Goal: Task Accomplishment & Management: Manage account settings

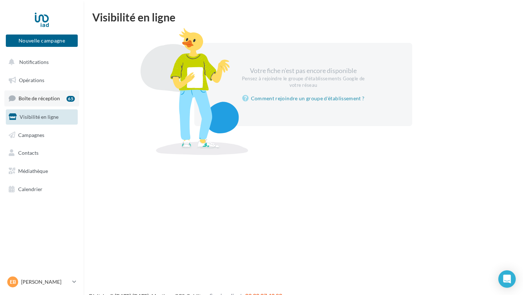
click at [53, 102] on link "Boîte de réception 65" at bounding box center [41, 98] width 75 height 16
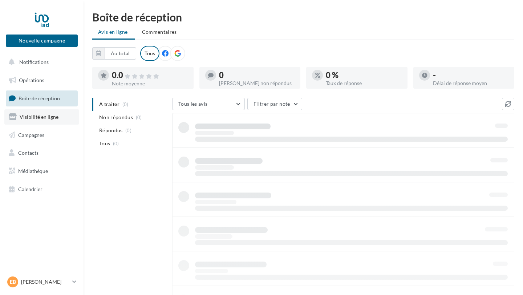
click at [53, 117] on span "Visibilité en ligne" at bounding box center [39, 117] width 39 height 6
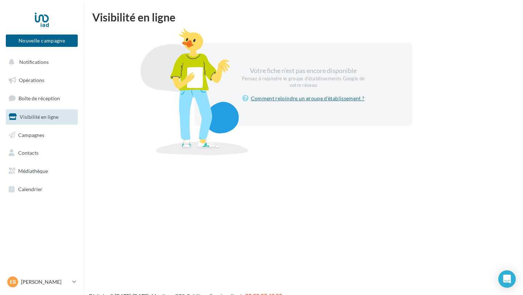
click at [281, 100] on link "Comment rejoindre un groupe d'établissement ?" at bounding box center [303, 98] width 122 height 9
click at [57, 278] on p "[PERSON_NAME]" at bounding box center [45, 281] width 48 height 7
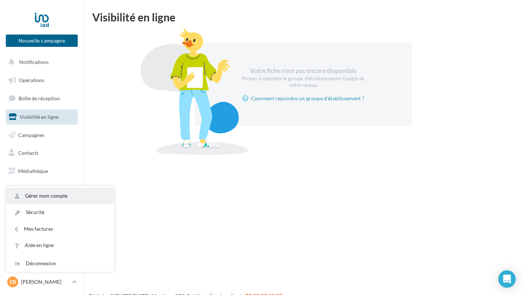
click at [61, 193] on link "Gérer mon compte" at bounding box center [60, 196] width 108 height 16
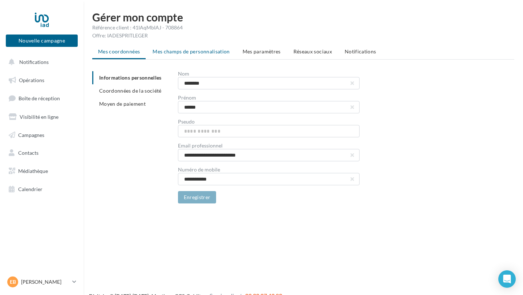
click at [182, 54] on span "Mes champs de personnalisation" at bounding box center [191, 51] width 77 height 6
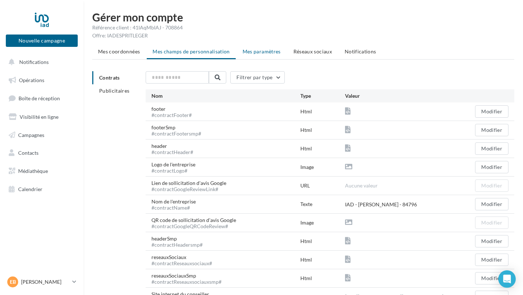
click at [244, 54] on span "Mes paramètres" at bounding box center [262, 51] width 38 height 6
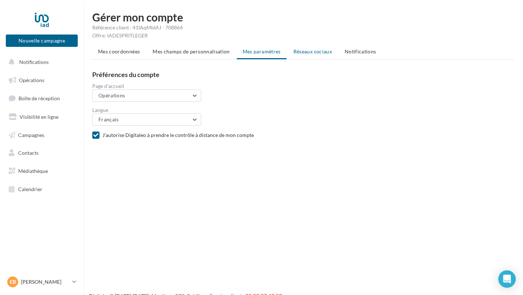
click at [294, 49] on span "Réseaux sociaux" at bounding box center [313, 51] width 39 height 6
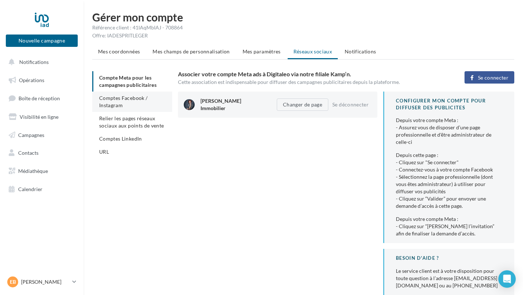
click at [118, 102] on span "Comptes Facebook / Instagram" at bounding box center [123, 101] width 48 height 13
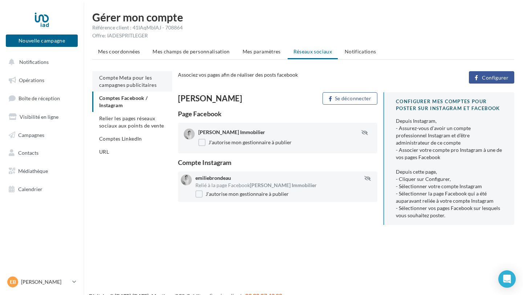
click at [129, 88] on li "Compte Meta pour les campagnes publicitaires" at bounding box center [132, 81] width 80 height 20
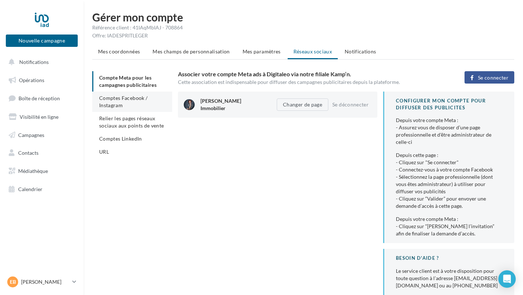
click at [125, 98] on span "Comptes Facebook / Instagram" at bounding box center [123, 101] width 48 height 13
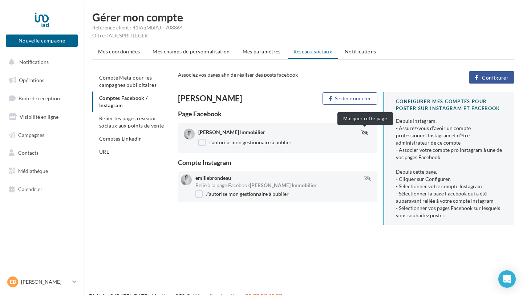
click at [365, 133] on icon "button" at bounding box center [364, 132] width 7 height 5
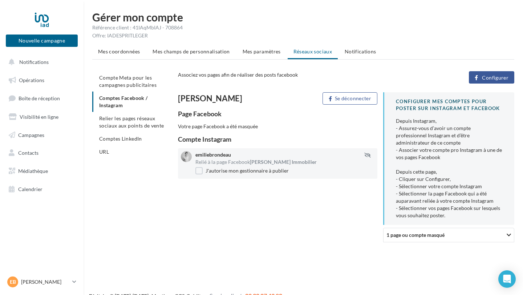
click at [363, 128] on div "Votre page Facebook a été masquée" at bounding box center [277, 126] width 199 height 7
click at [237, 124] on div "Votre page Facebook a été masquée" at bounding box center [277, 126] width 199 height 7
click at [196, 126] on div "Votre page Facebook a été masquée" at bounding box center [277, 126] width 199 height 7
click at [196, 118] on div "Page Facebook Votre page Facebook a été masquée" at bounding box center [277, 120] width 199 height 20
click at [199, 138] on div "Compte Instagram" at bounding box center [277, 139] width 199 height 7
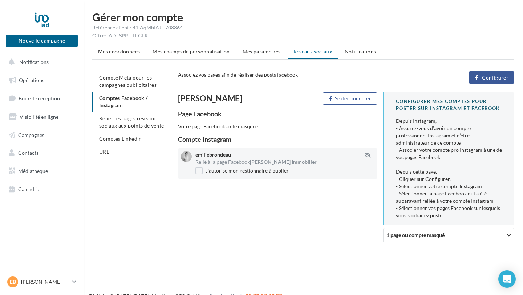
click at [243, 127] on div "Votre page Facebook a été masquée" at bounding box center [277, 126] width 199 height 7
click at [429, 232] on span "1 page ou compte masqué" at bounding box center [416, 235] width 58 height 6
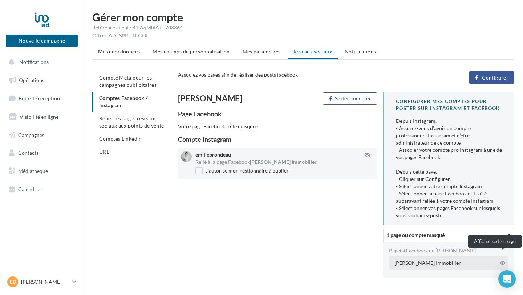
click at [501, 260] on icon at bounding box center [503, 262] width 6 height 5
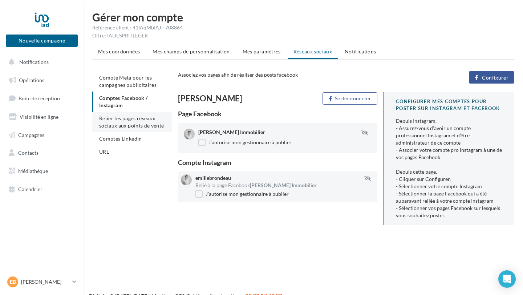
click at [120, 121] on span "Relier les pages réseaux sociaux aux points de vente" at bounding box center [131, 121] width 65 height 13
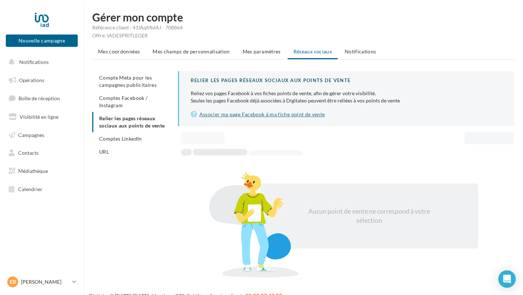
click at [223, 116] on link "Associer ma page Facebook à ma fiche point de vente" at bounding box center [347, 114] width 312 height 9
